Goal: Check status: Check status

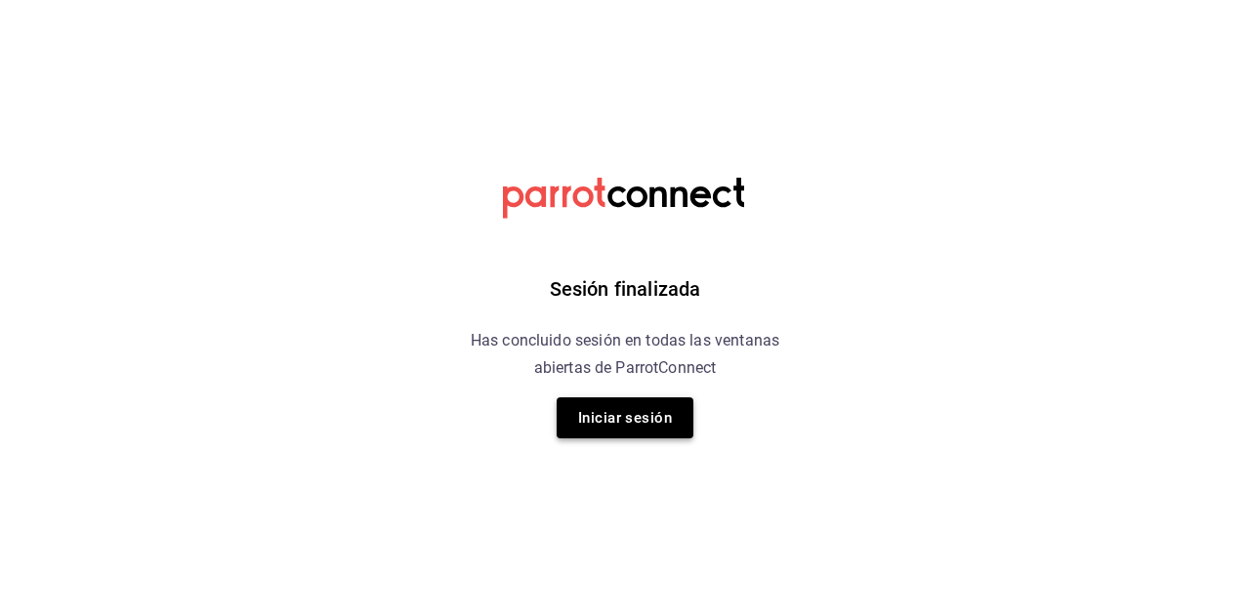
click at [648, 417] on button "Iniciar sesión" at bounding box center [625, 417] width 137 height 41
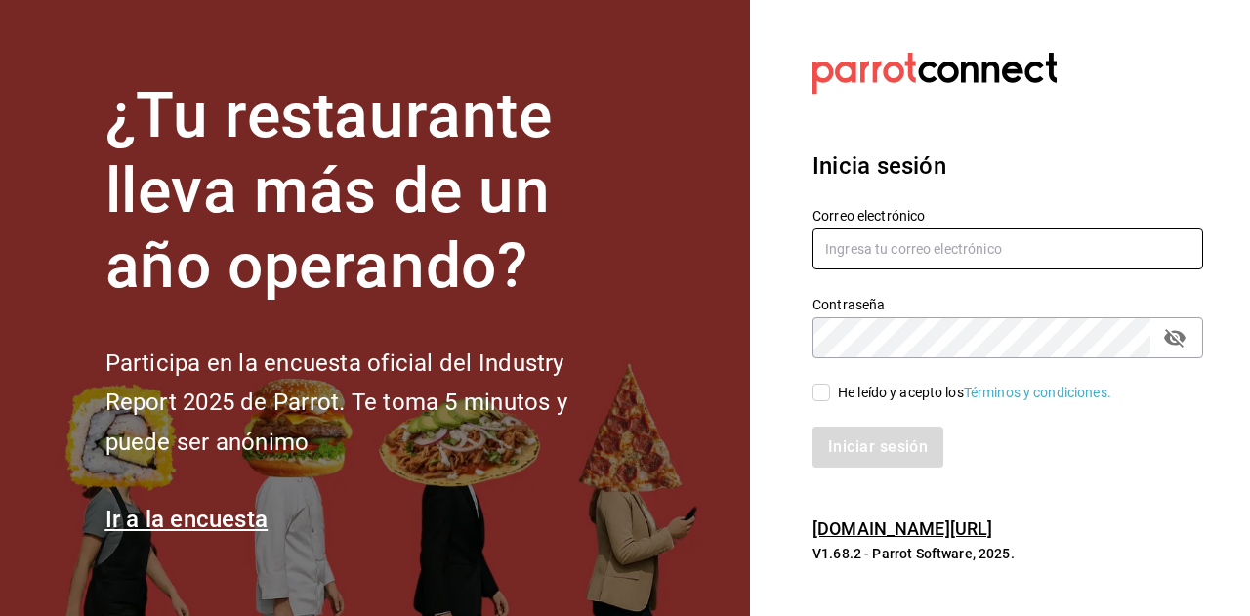
type input "multiuser@dairy.com"
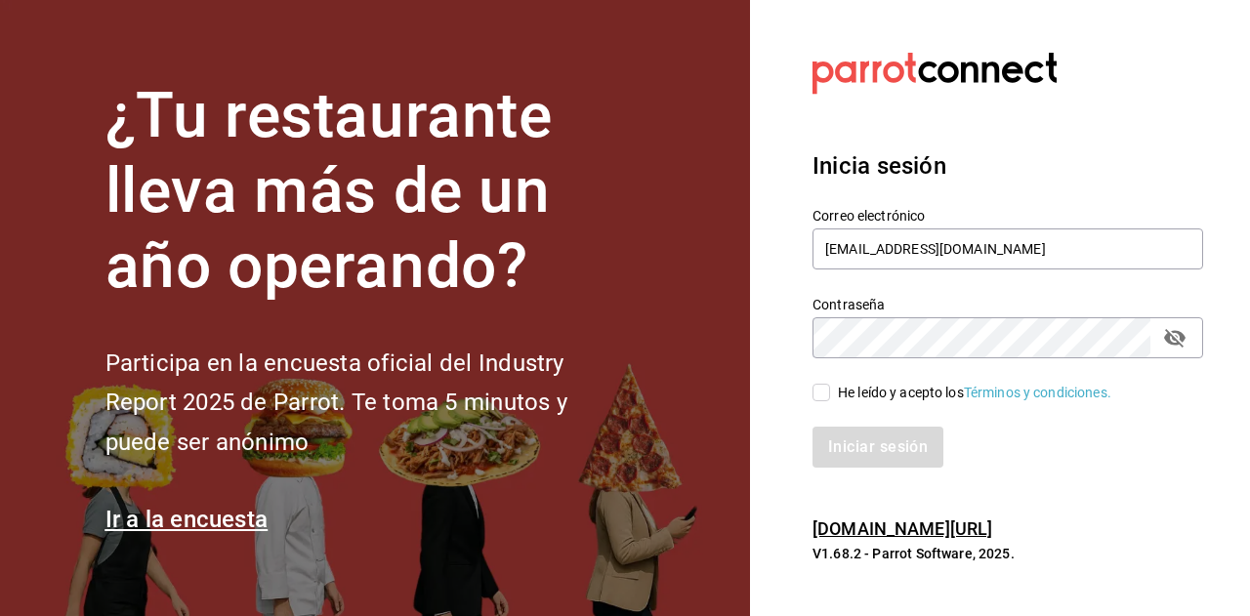
click at [818, 396] on input "He leído y acepto los Términos y condiciones." at bounding box center [822, 393] width 18 height 18
checkbox input "true"
click at [867, 437] on button "Iniciar sesión" at bounding box center [879, 447] width 133 height 41
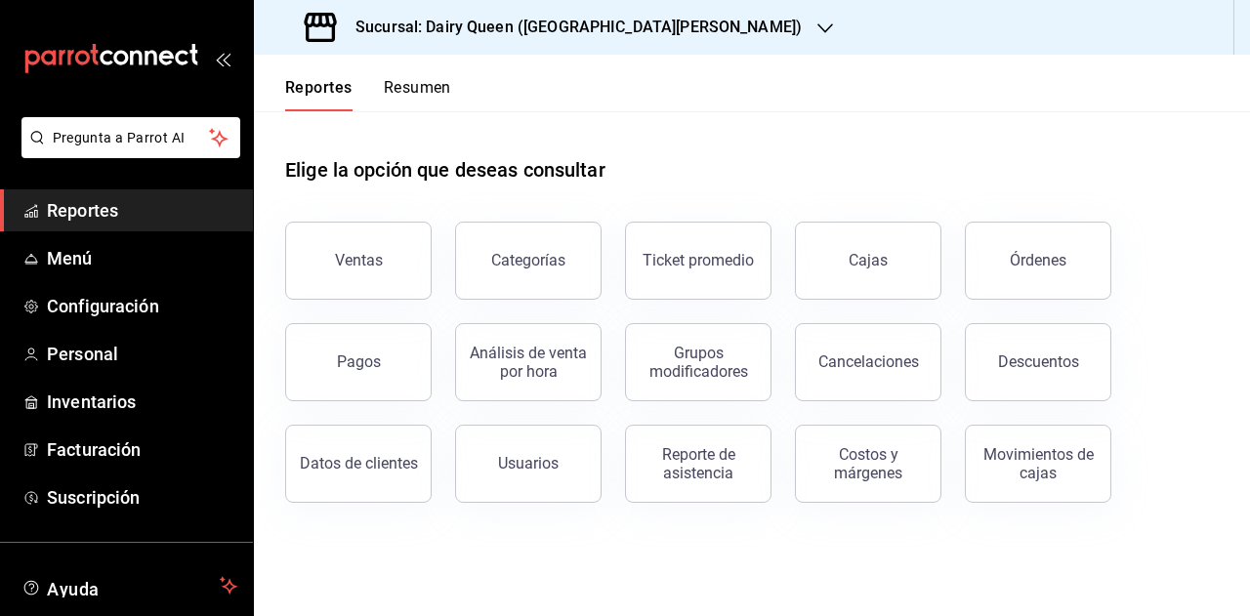
click at [418, 84] on button "Resumen" at bounding box center [417, 94] width 67 height 33
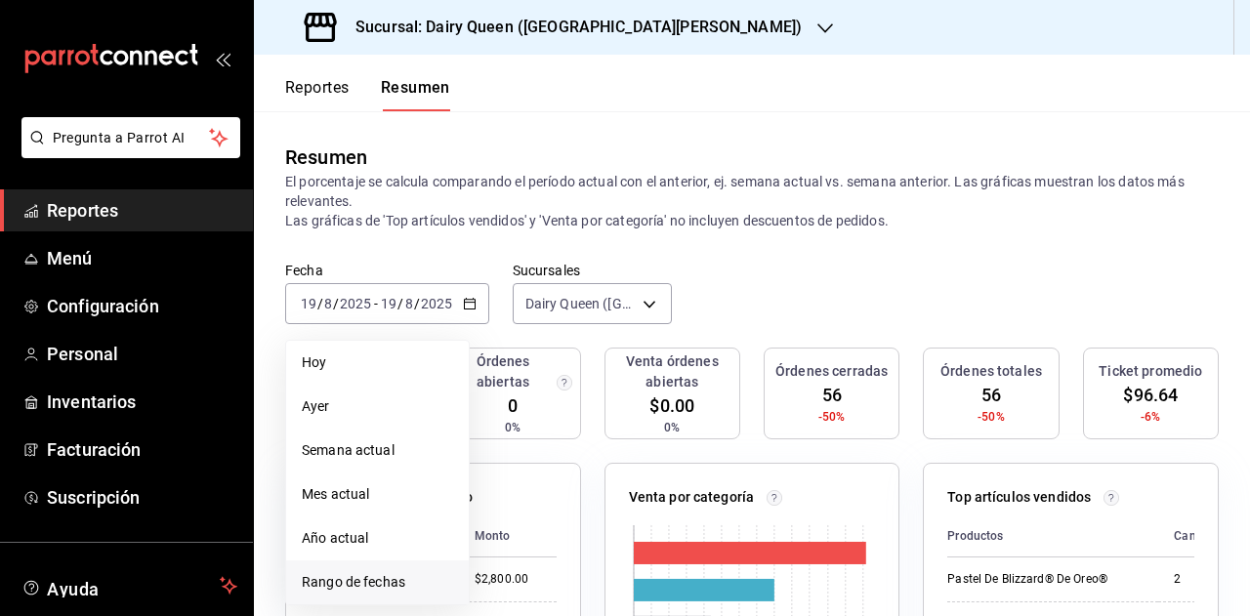
click at [378, 592] on span "Rango de fechas" at bounding box center [377, 582] width 151 height 21
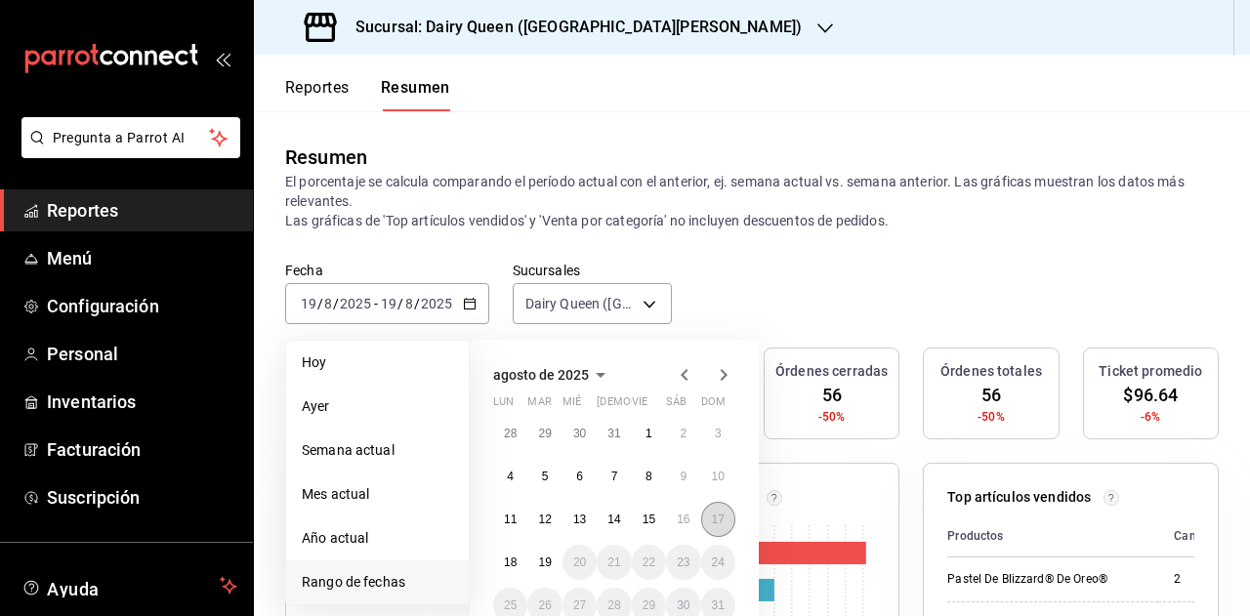
click at [724, 526] on button "17" at bounding box center [718, 519] width 34 height 35
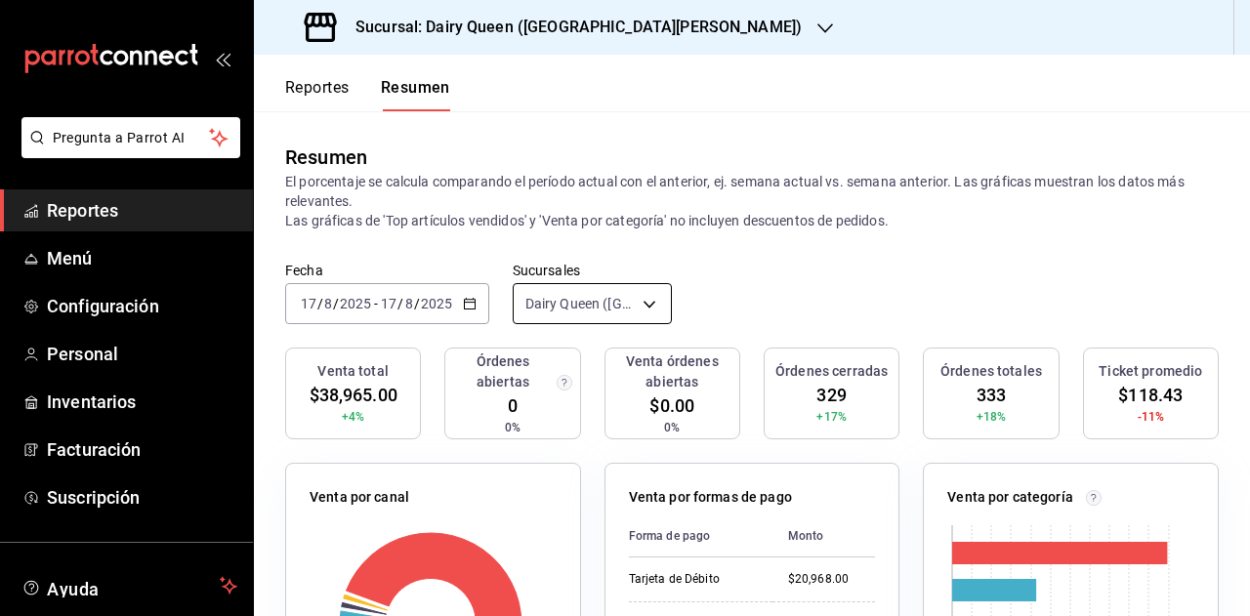
click at [639, 291] on body "Pregunta a Parrot AI Reportes Menú Configuración Personal Inventarios Facturaci…" at bounding box center [625, 308] width 1250 height 616
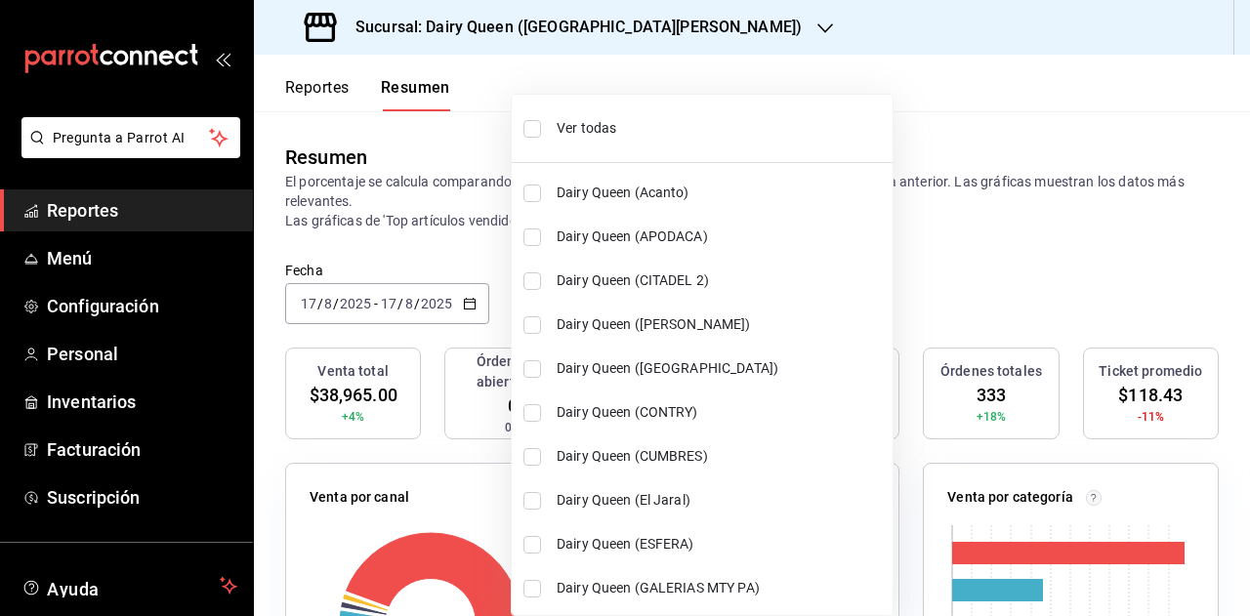
click at [629, 134] on span "Ver todas" at bounding box center [721, 128] width 328 height 21
type input "[object Object],[object Object],[object Object],[object Object],[object Object]…"
checkbox input "true"
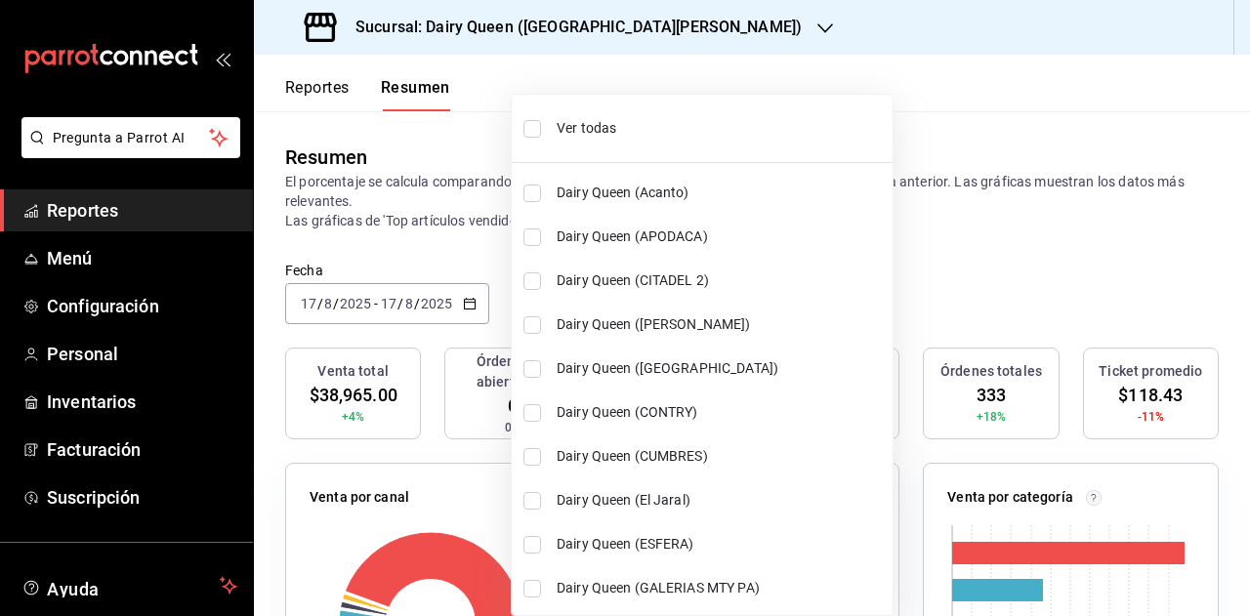
checkbox input "true"
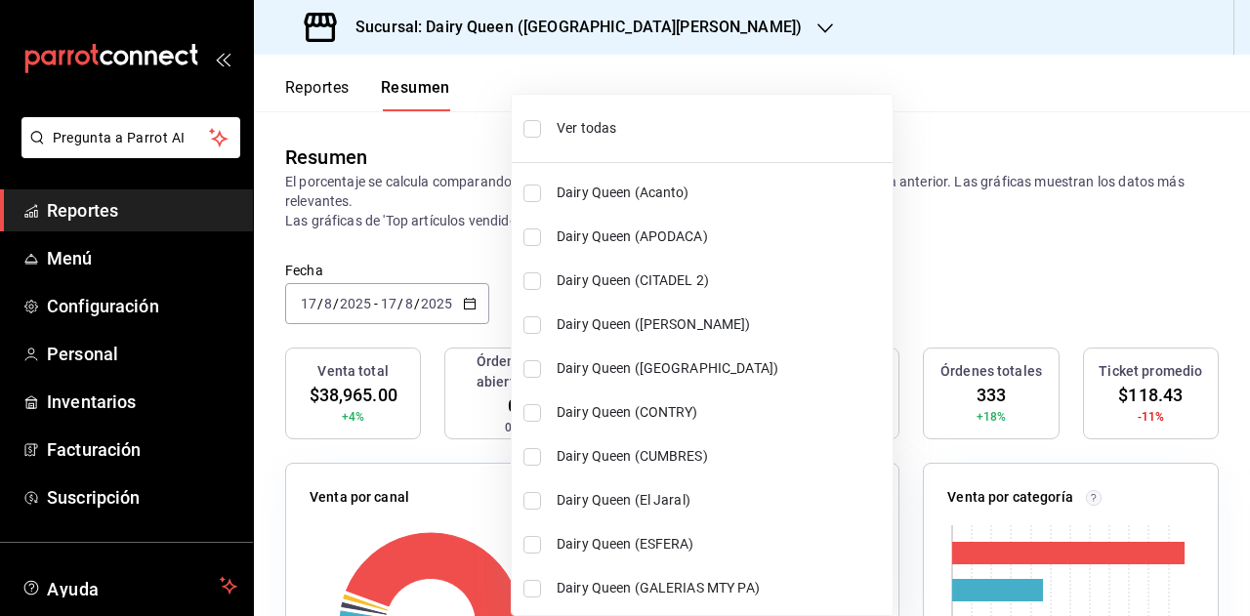
checkbox input "true"
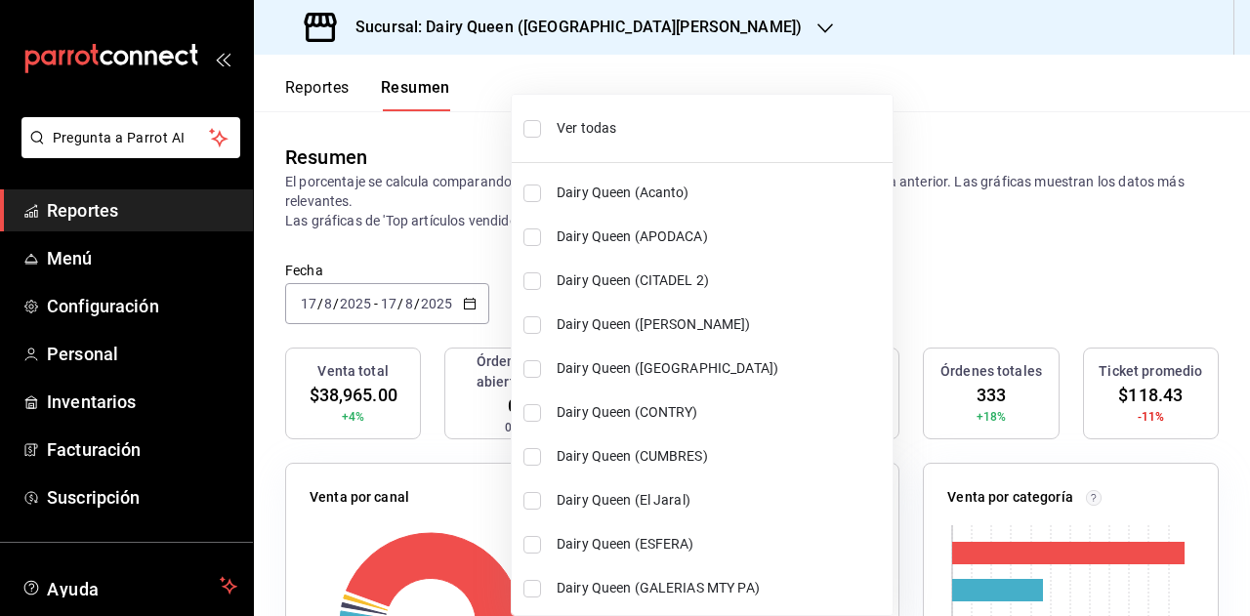
checkbox input "true"
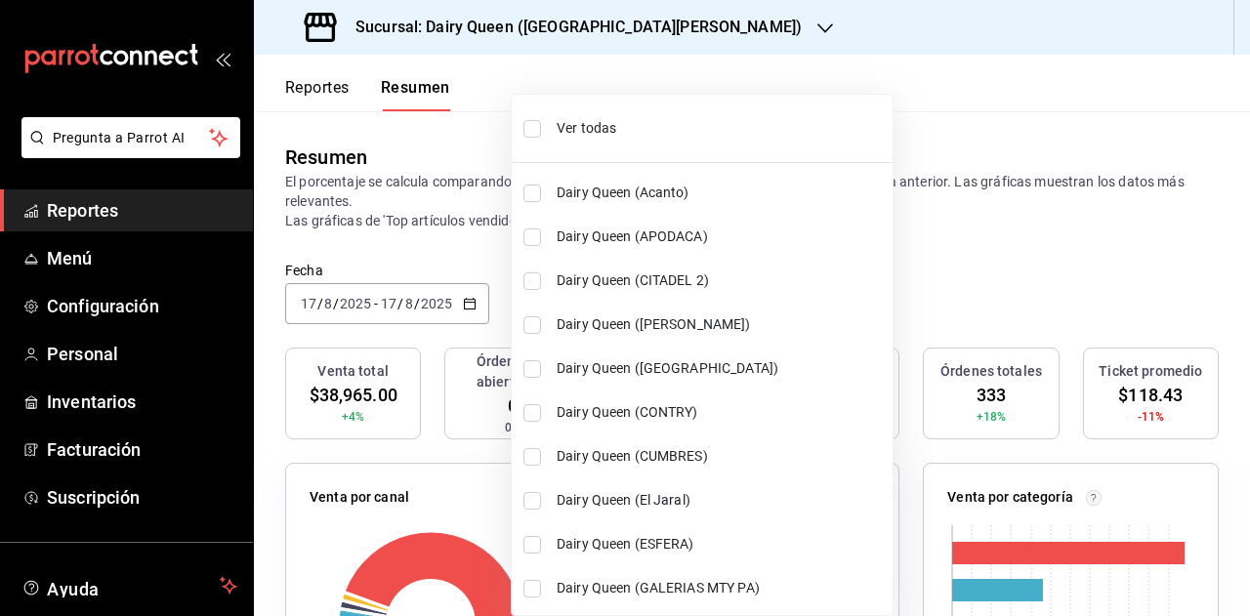
checkbox input "true"
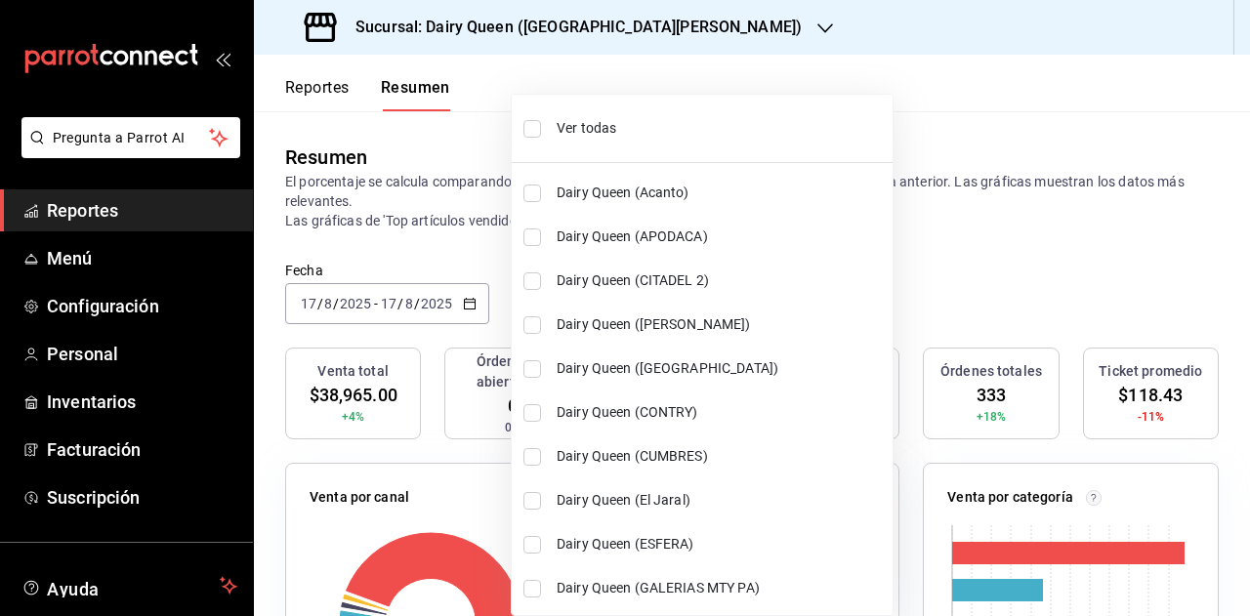
checkbox input "true"
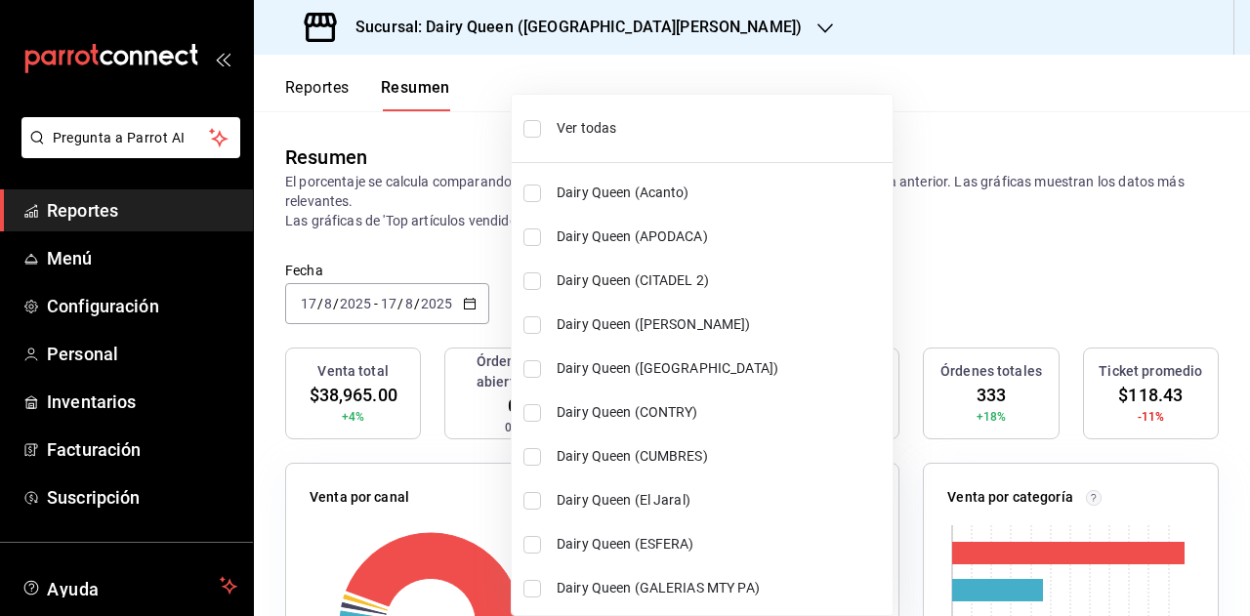
checkbox input "true"
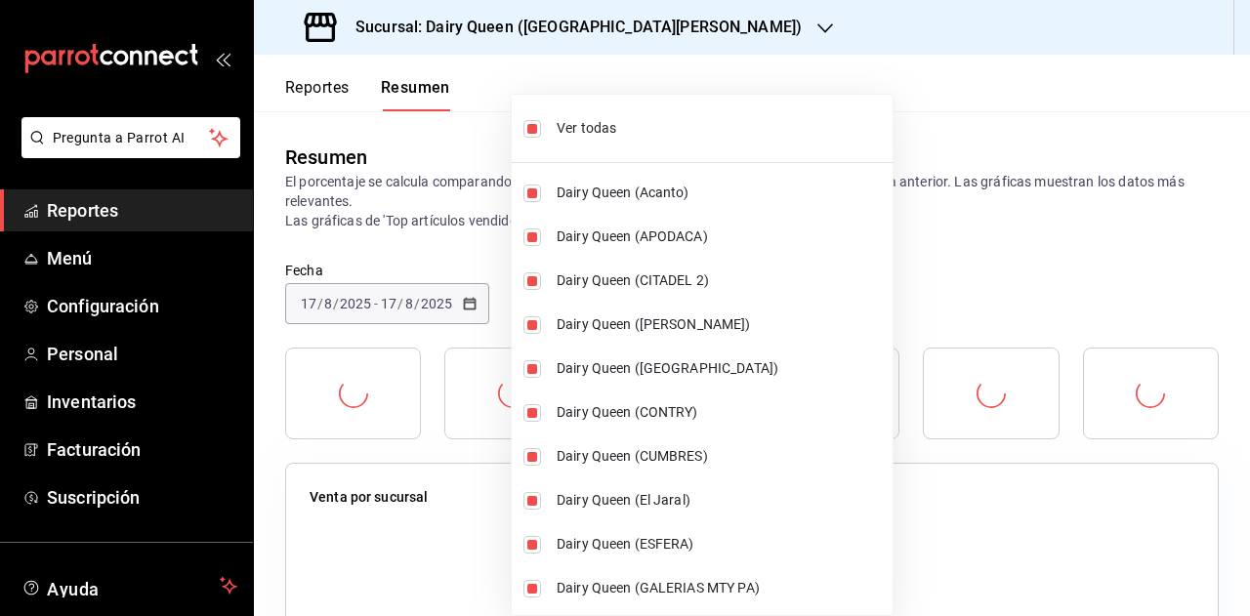
click at [889, 261] on div at bounding box center [625, 308] width 1250 height 616
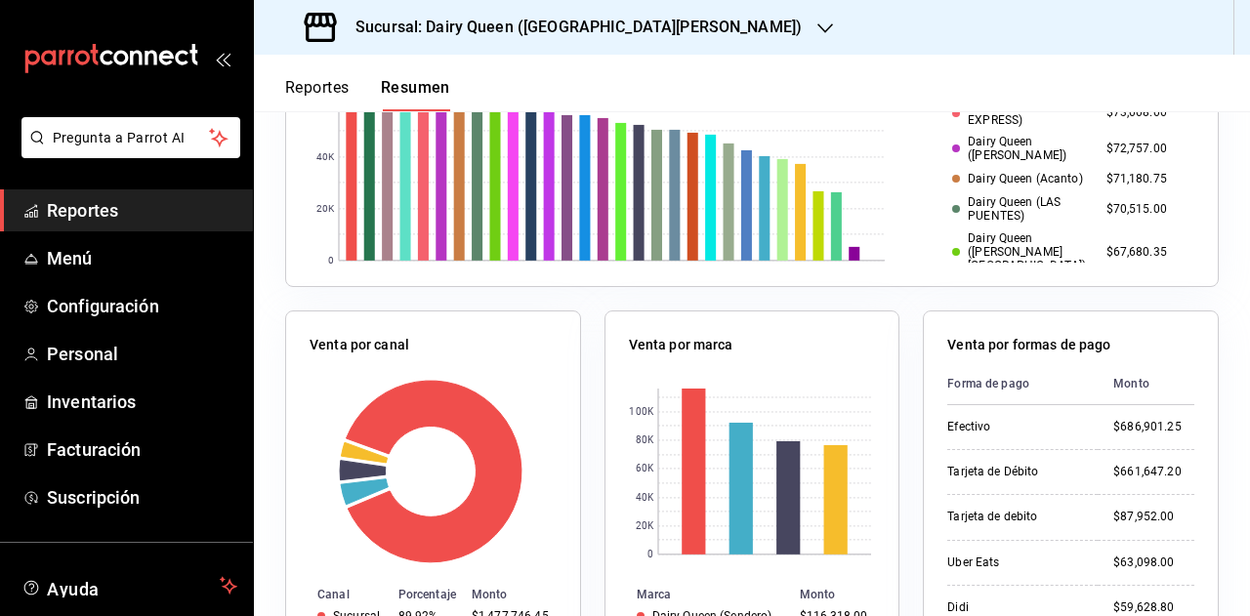
scroll to position [781, 0]
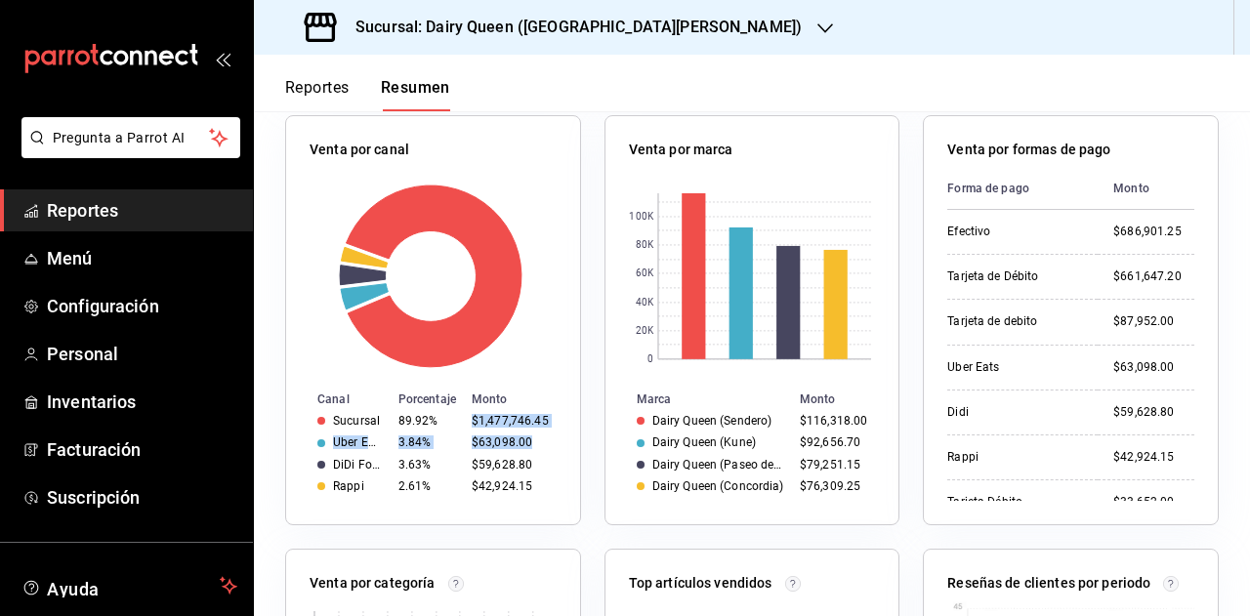
drag, startPoint x: 462, startPoint y: 419, endPoint x: 565, endPoint y: 455, distance: 109.6
click at [540, 446] on tbody "Sucursal 89.92% $1,477,746.45 Uber Eats 3.84% $63,098.00 DiDi Food 3.63% $59,62…" at bounding box center [433, 454] width 294 height 88
click at [586, 475] on div "Venta por marca 0 20K 40K 60K 80K 100K Marca Monto Dairy Queen (Sendero) $116,3…" at bounding box center [740, 309] width 319 height 434
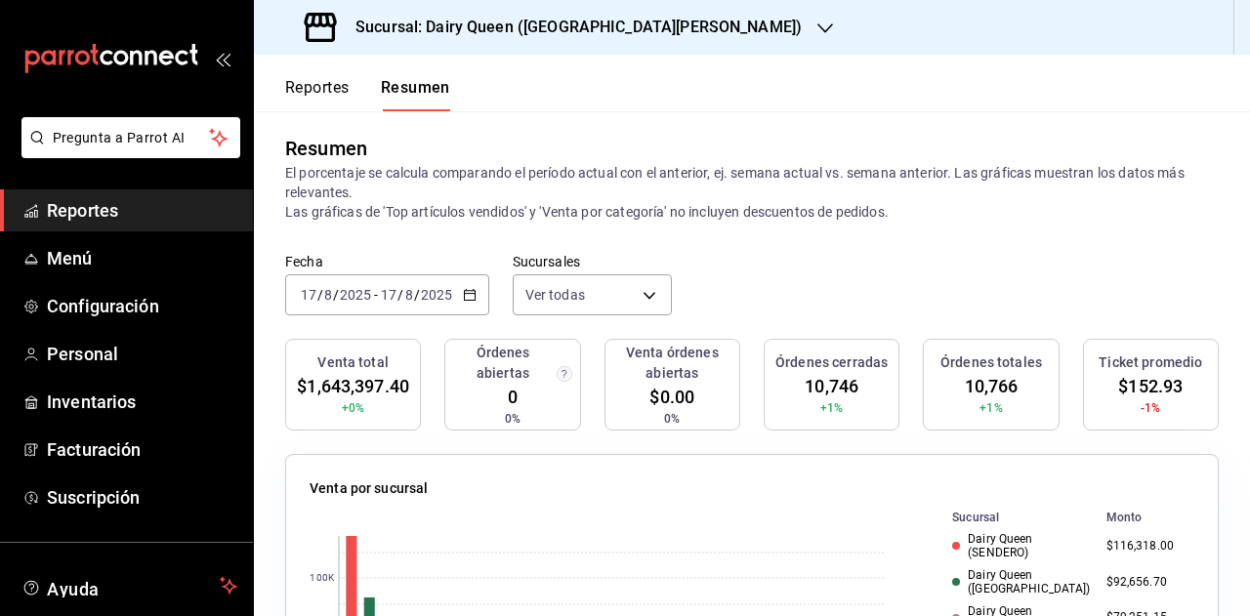
scroll to position [0, 0]
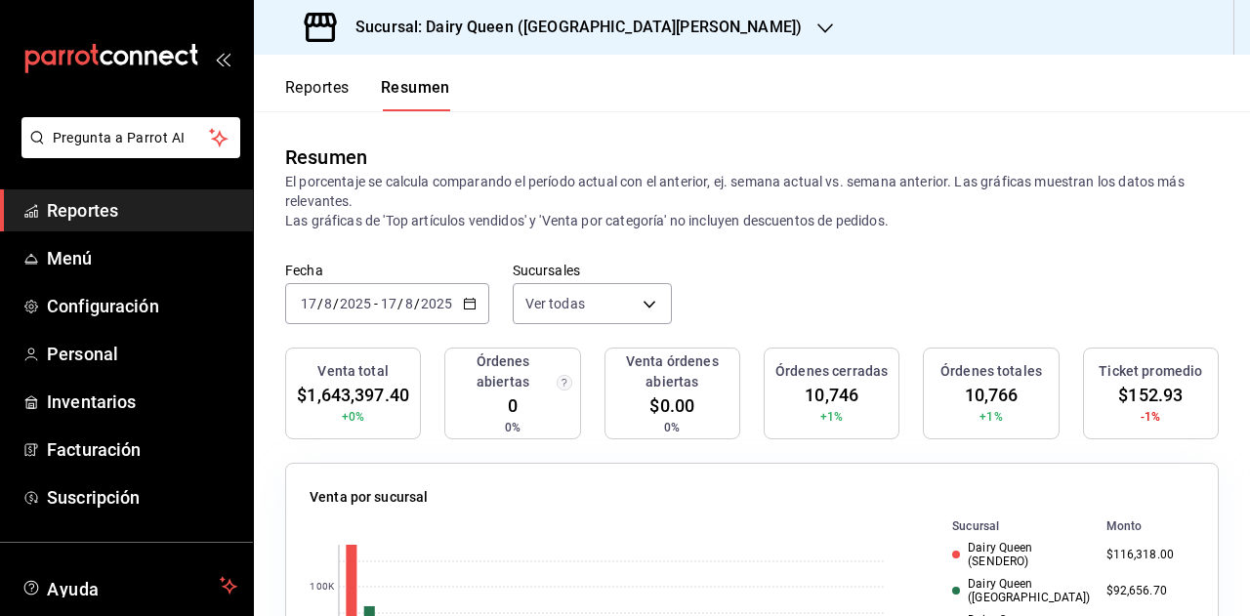
click at [476, 303] on div "[DATE] [DATE] - [DATE] [DATE]" at bounding box center [387, 303] width 204 height 41
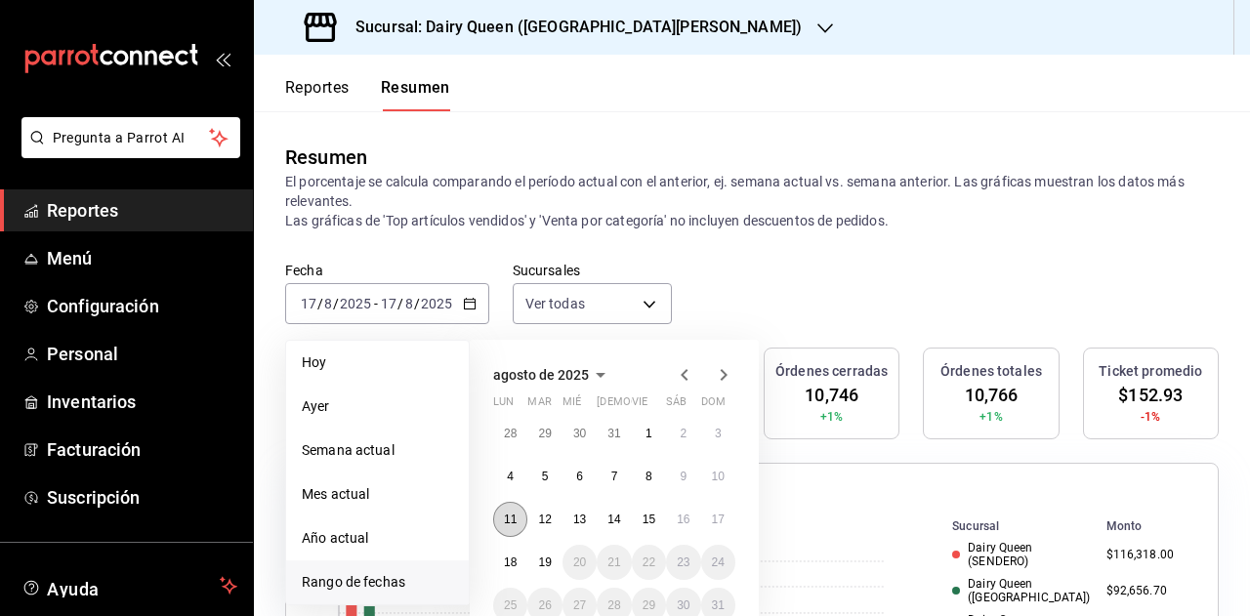
click at [506, 519] on abbr "11" at bounding box center [510, 520] width 13 height 14
click at [710, 521] on button "17" at bounding box center [718, 519] width 34 height 35
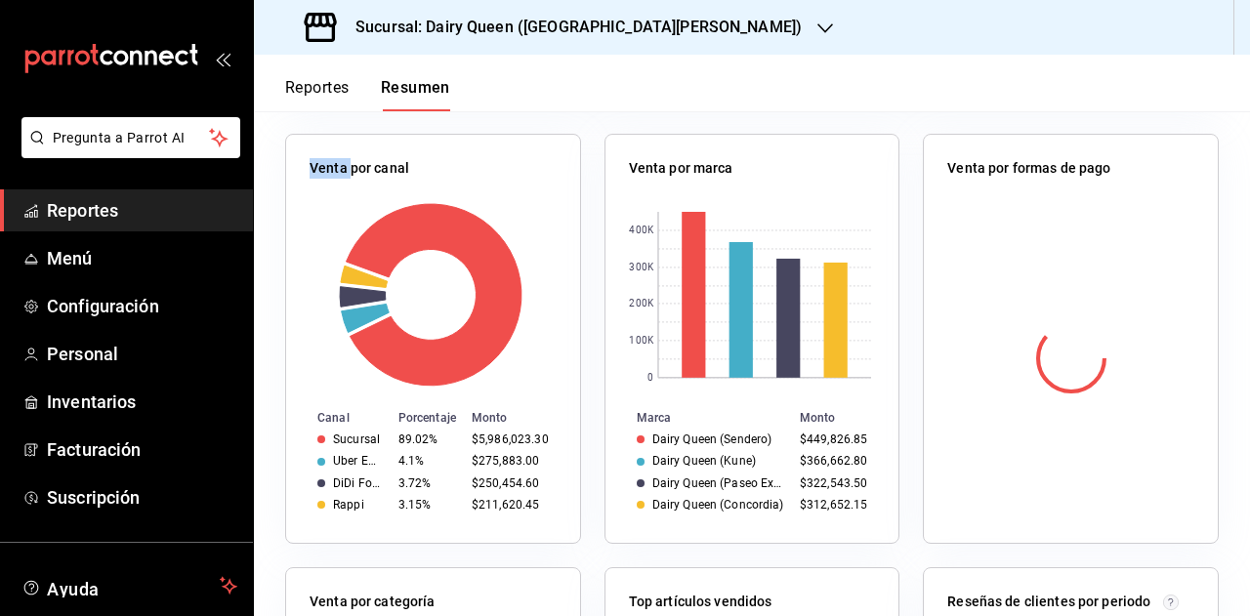
scroll to position [781, 0]
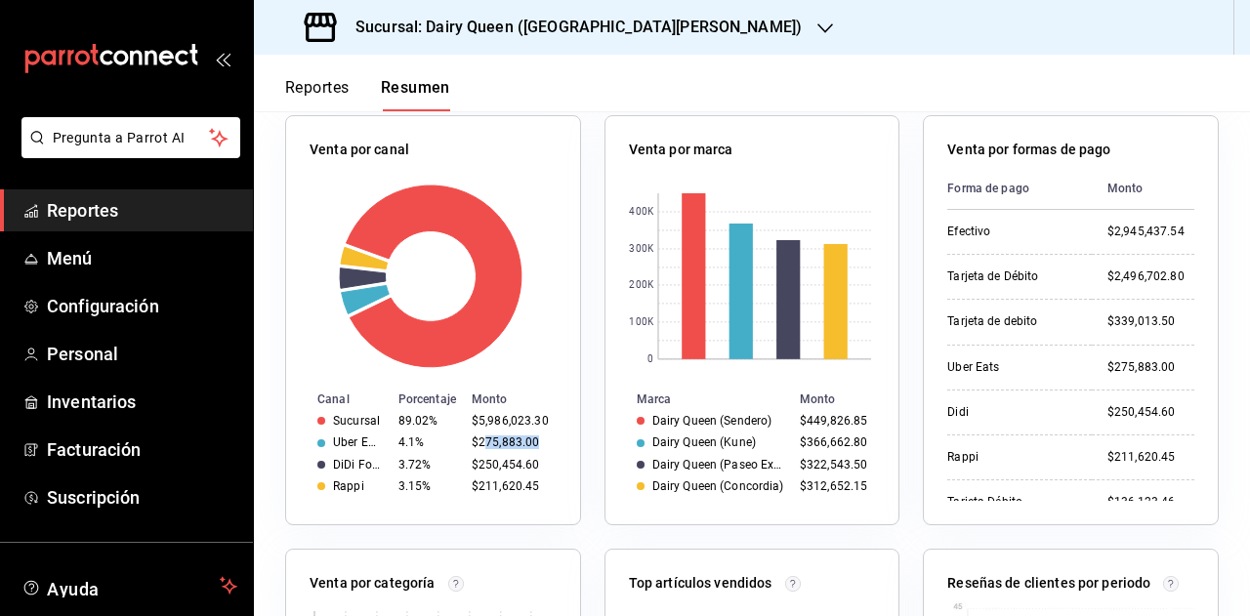
drag, startPoint x: 480, startPoint y: 442, endPoint x: 557, endPoint y: 445, distance: 77.2
click at [557, 445] on td "$275,883.00" at bounding box center [522, 442] width 116 height 21
